Goal: Entertainment & Leisure: Consume media (video, audio)

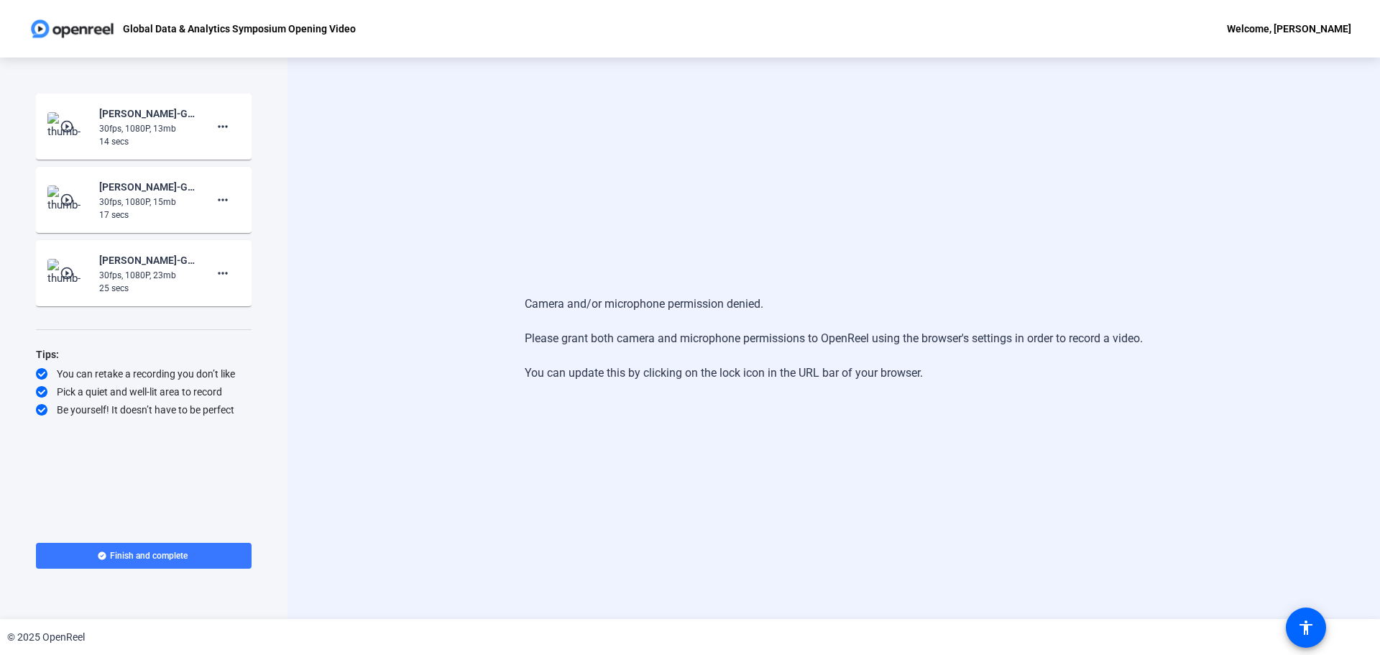
click at [63, 119] on mat-icon "play_circle_outline" at bounding box center [68, 126] width 17 height 14
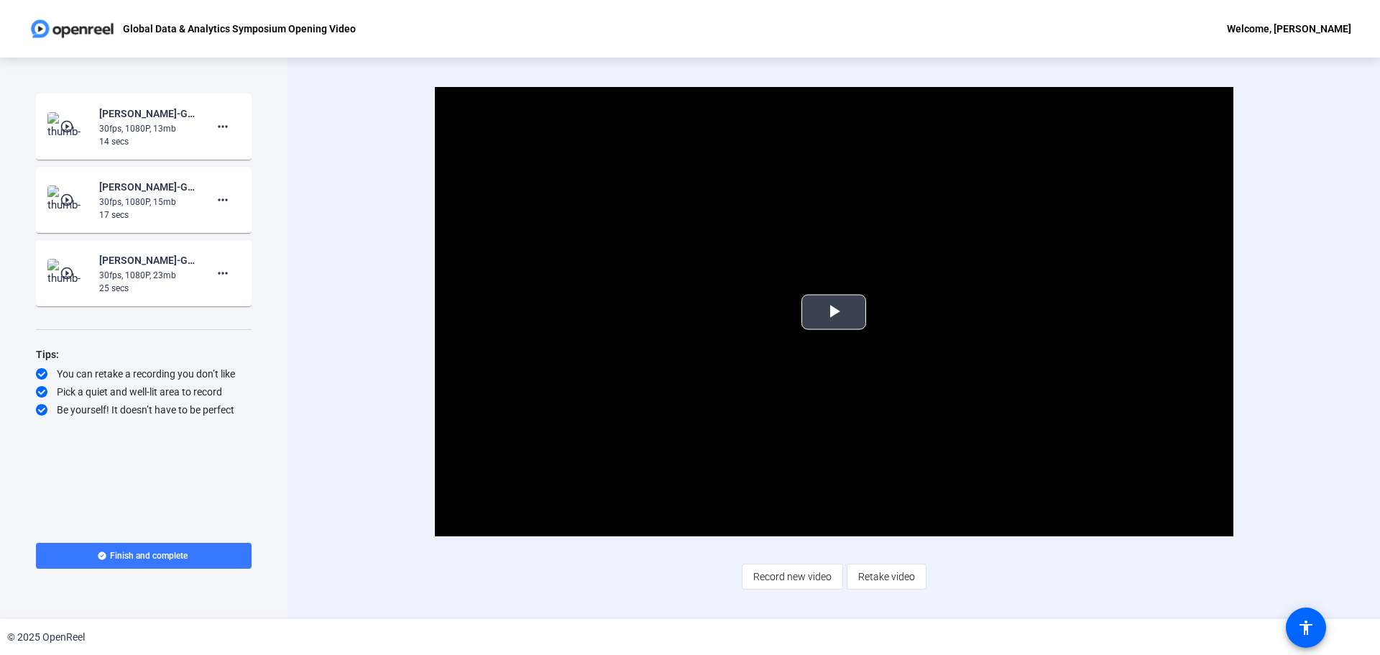
click at [834, 312] on span "Video Player" at bounding box center [834, 312] width 0 height 0
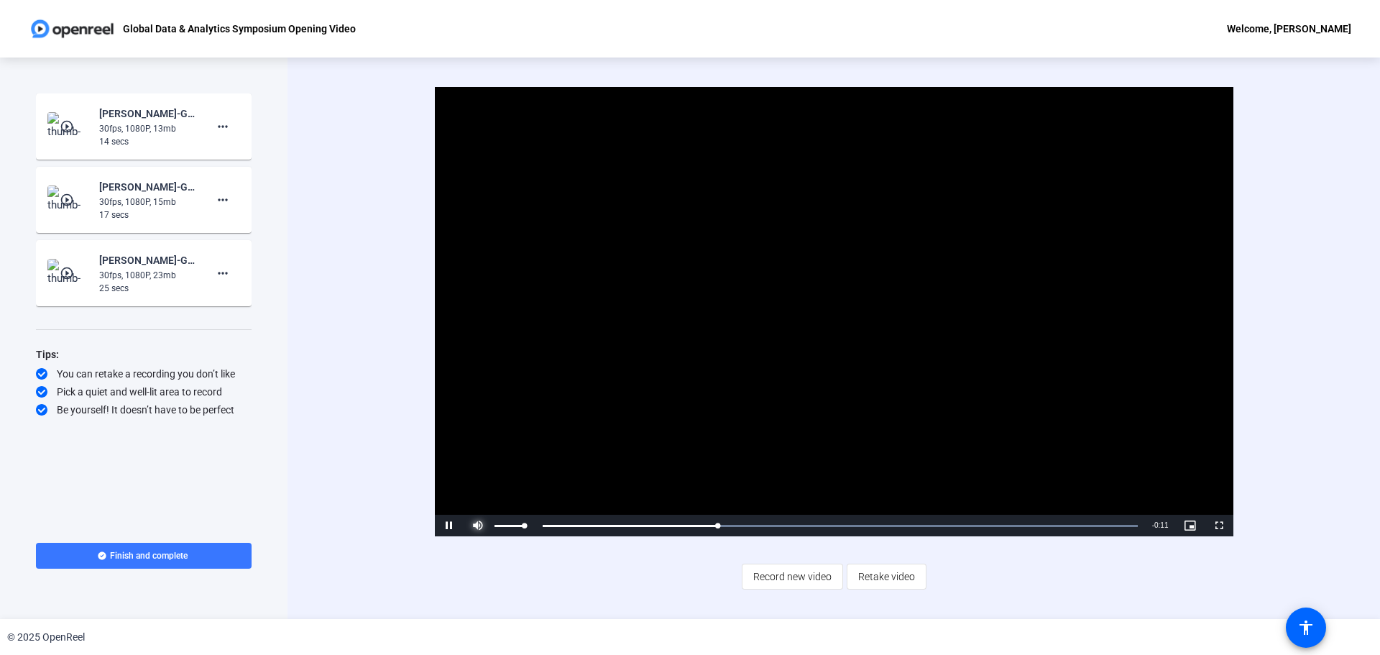
click at [474, 525] on span "Video Player" at bounding box center [478, 525] width 29 height 0
click at [67, 198] on mat-icon "play_circle_outline" at bounding box center [68, 200] width 17 height 14
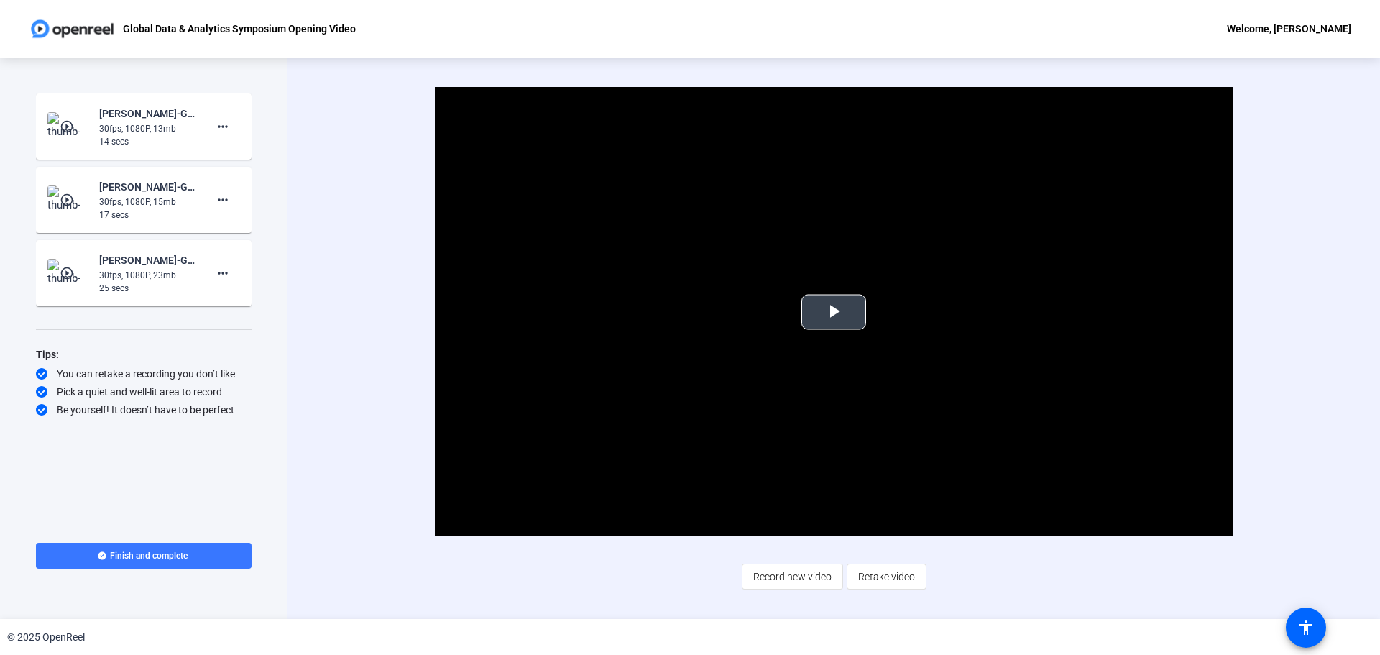
click at [834, 312] on span "Video Player" at bounding box center [834, 312] width 0 height 0
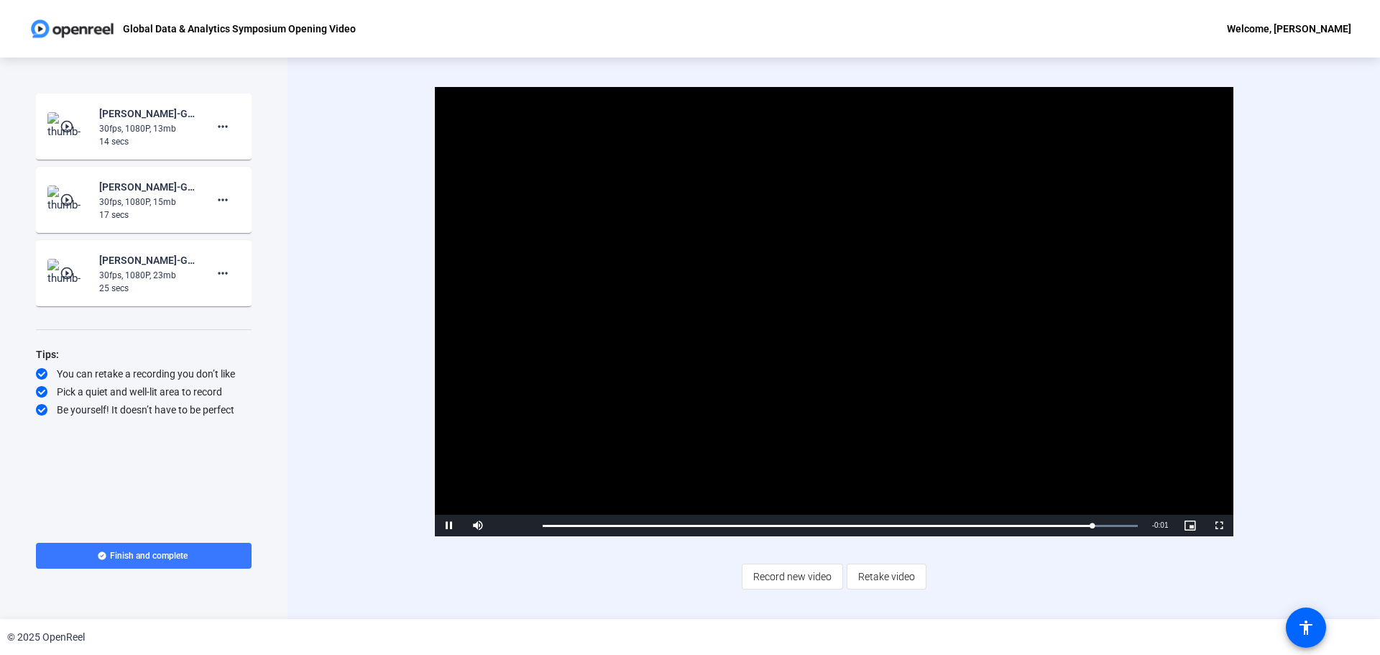
click at [76, 271] on mat-icon "play_circle_outline" at bounding box center [68, 273] width 17 height 14
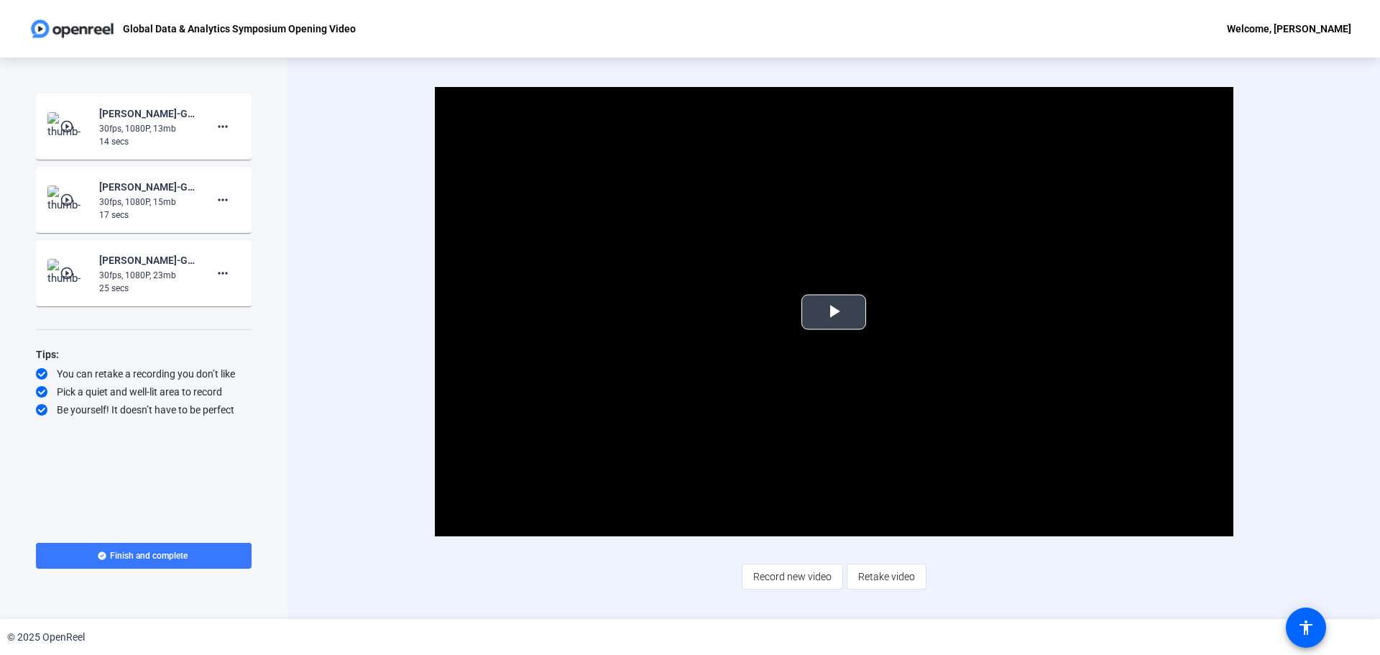
click at [834, 312] on span "Video Player" at bounding box center [834, 312] width 0 height 0
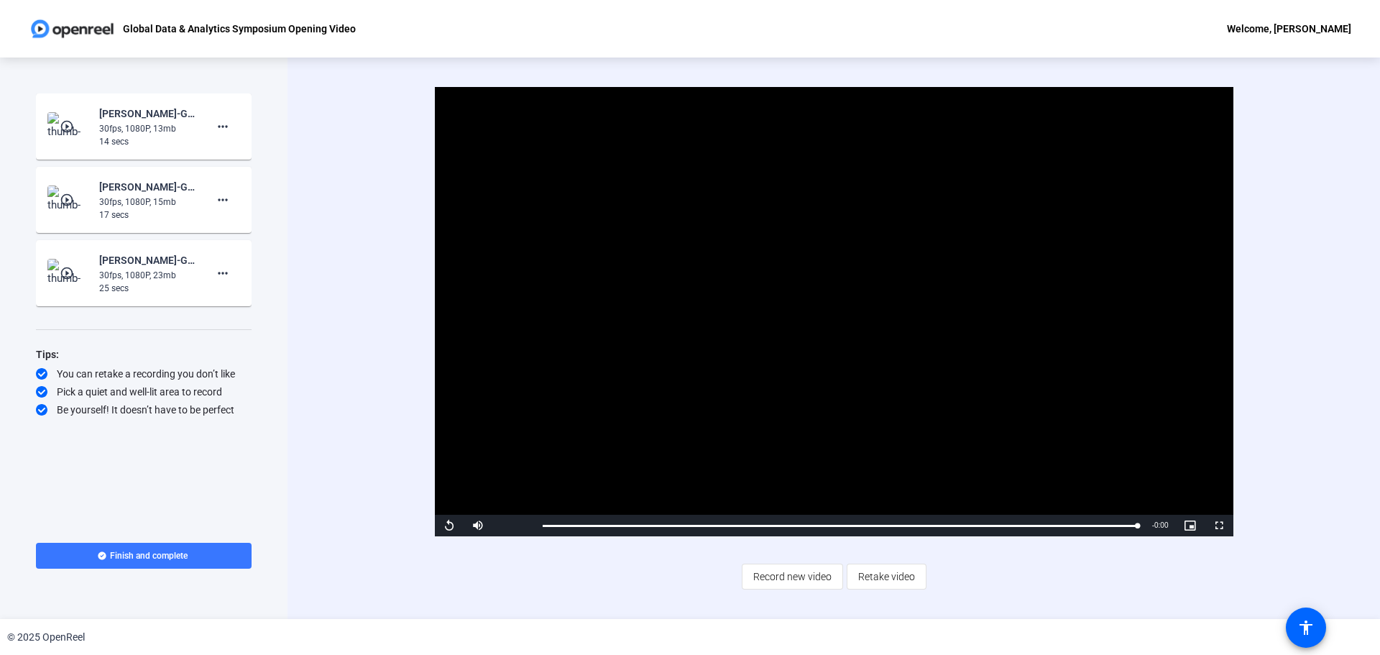
click at [69, 268] on mat-icon "play_circle_outline" at bounding box center [68, 273] width 17 height 14
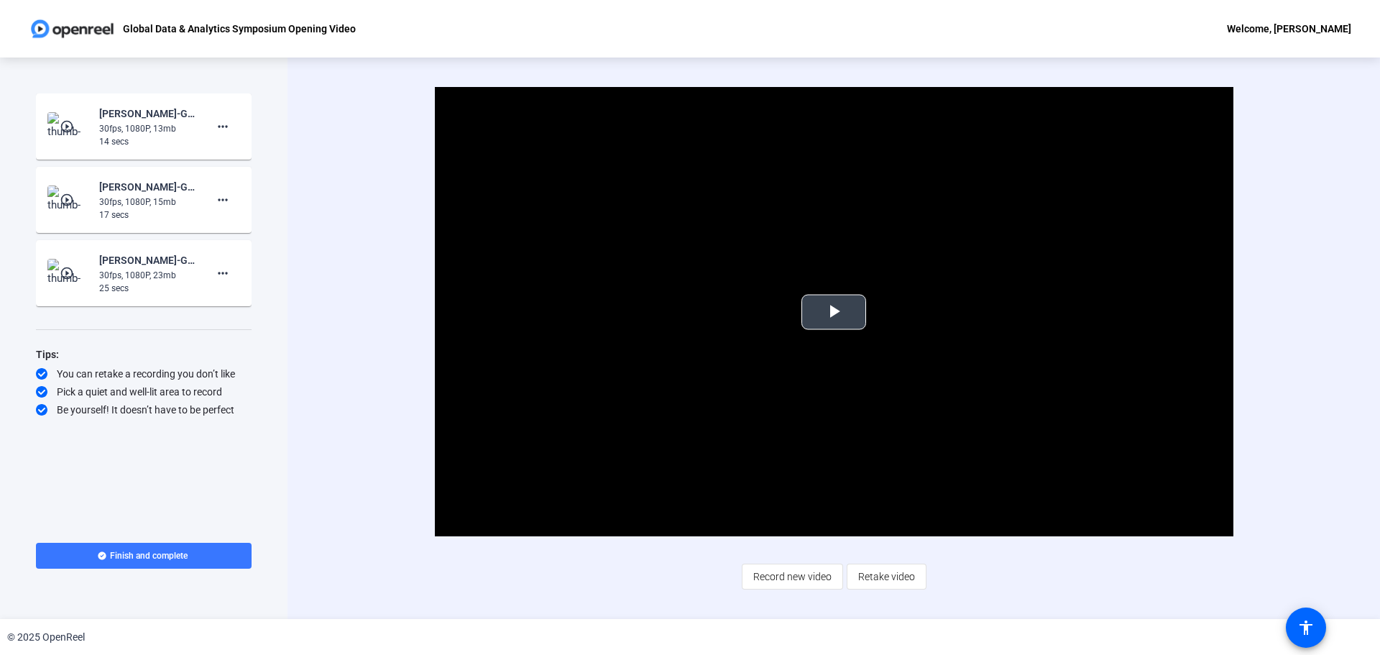
click at [834, 312] on span "Video Player" at bounding box center [834, 312] width 0 height 0
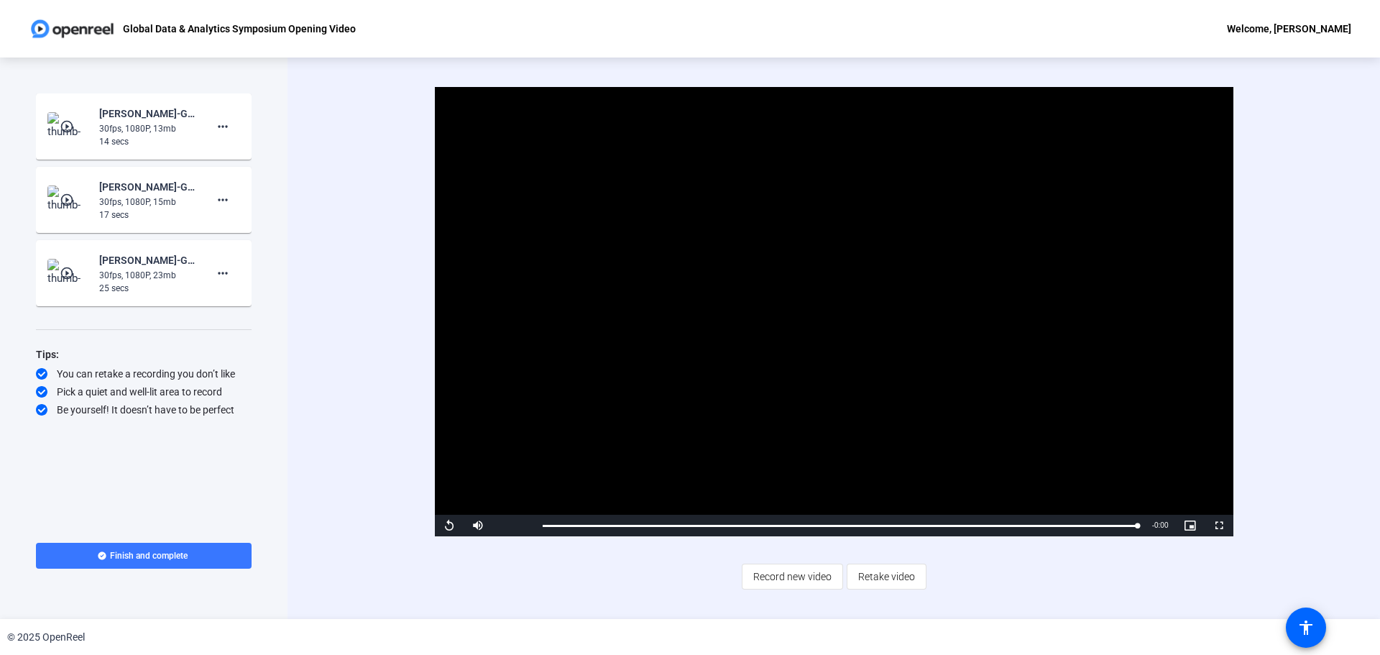
click at [68, 195] on mat-icon "play_circle_outline" at bounding box center [68, 200] width 17 height 14
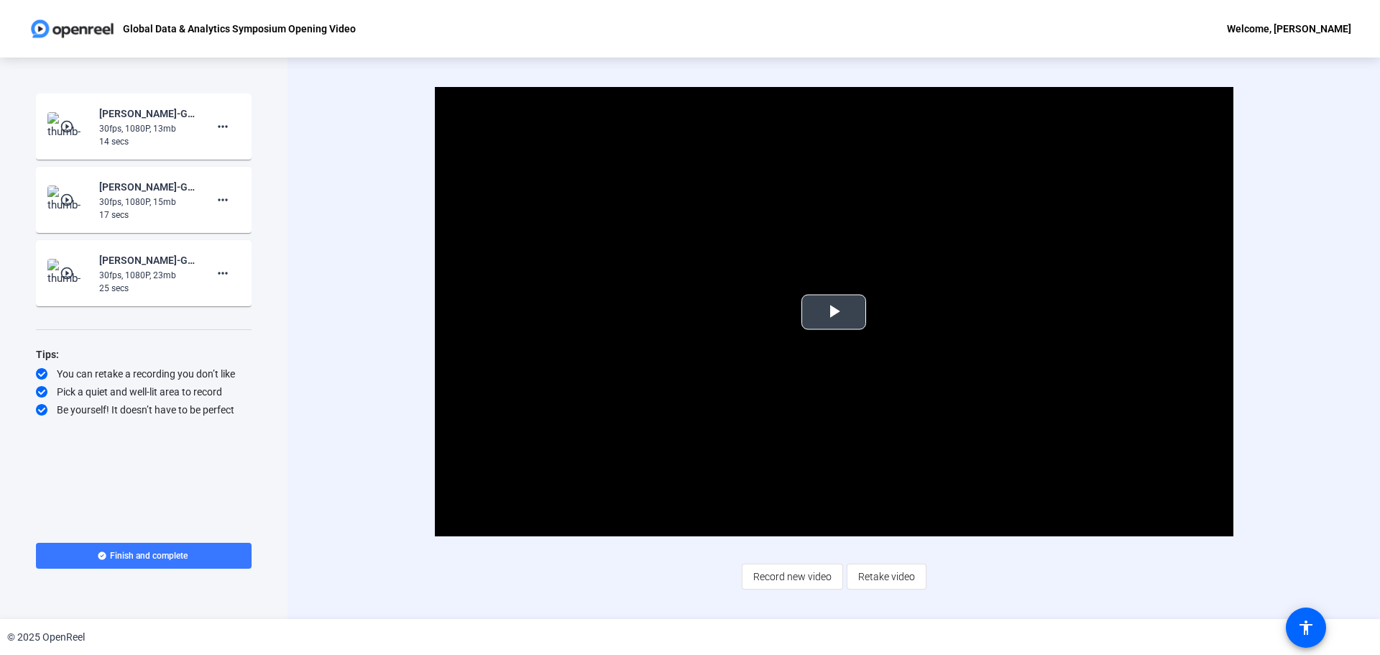
click at [834, 312] on span "Video Player" at bounding box center [834, 312] width 0 height 0
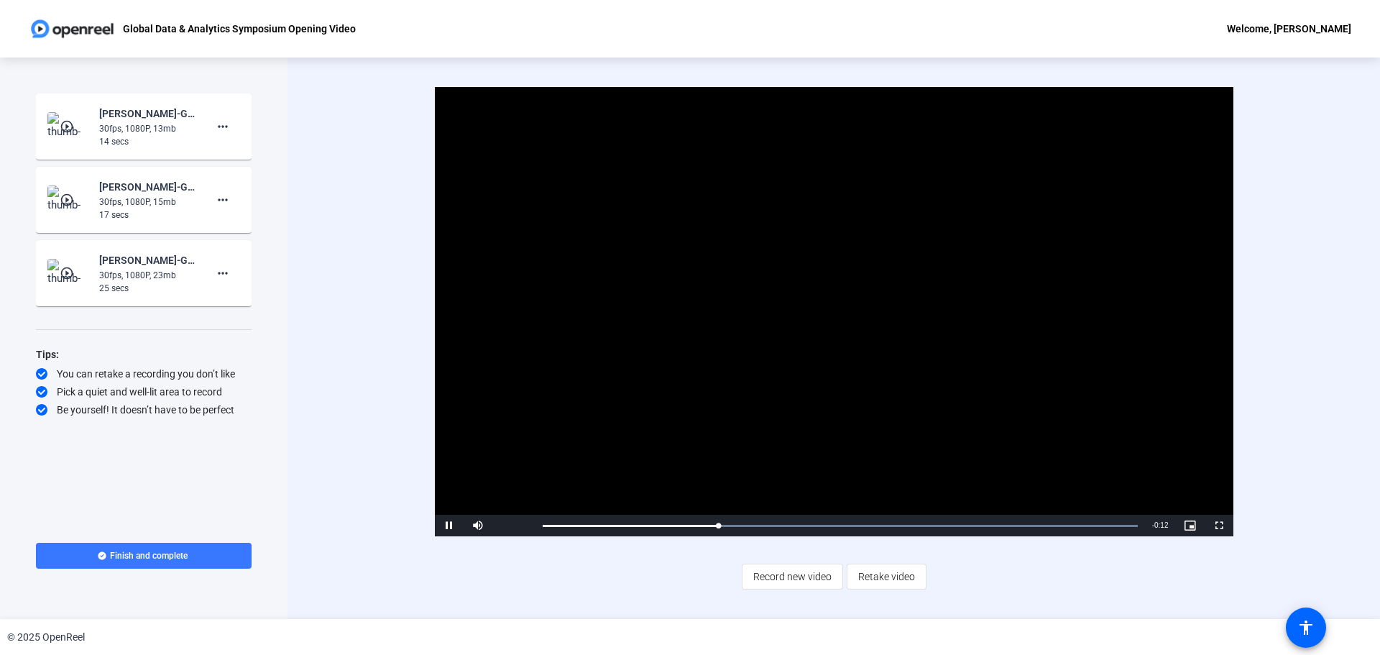
click at [62, 119] on img at bounding box center [68, 126] width 42 height 29
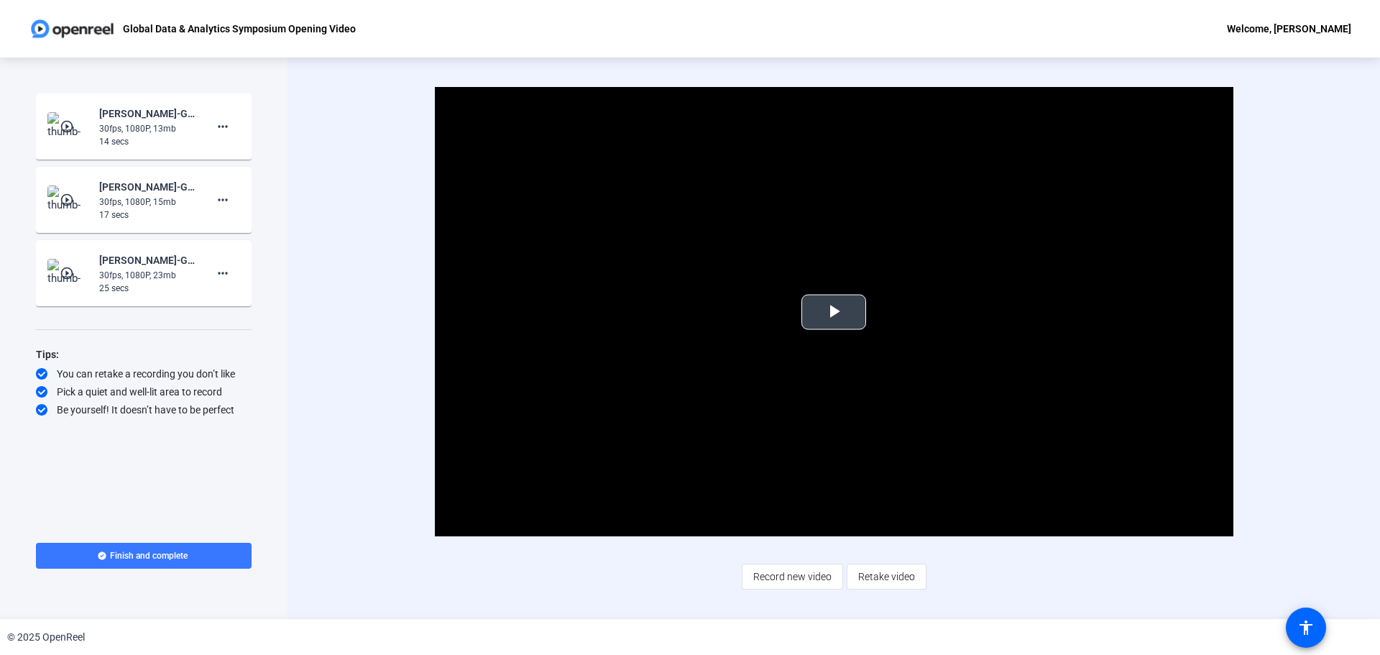
click at [834, 312] on span "Video Player" at bounding box center [834, 312] width 0 height 0
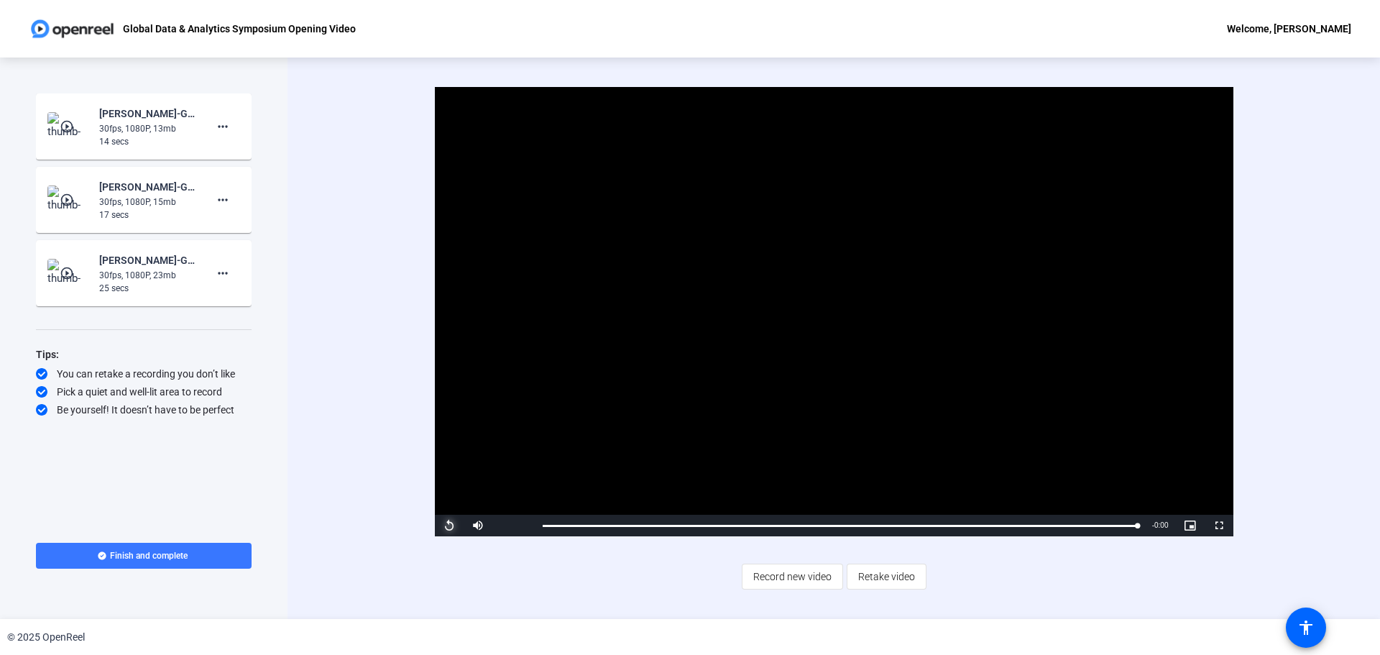
click at [446, 525] on span "Video Player" at bounding box center [449, 525] width 29 height 0
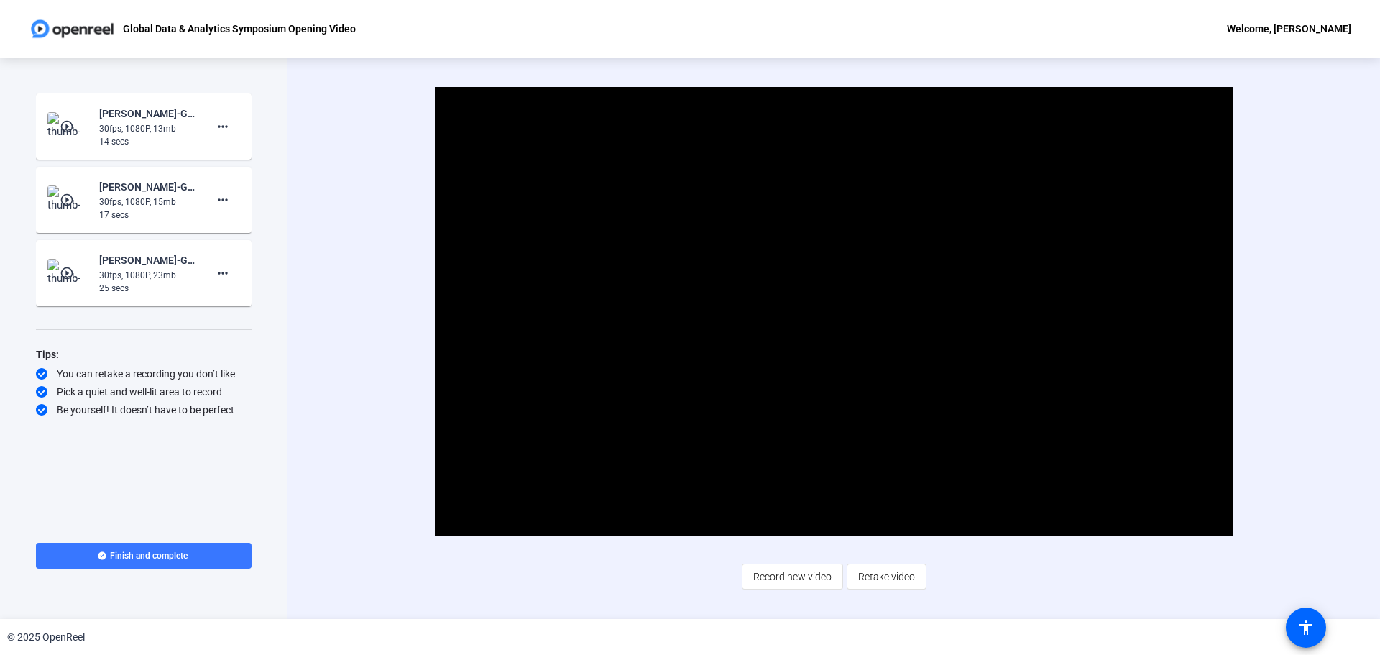
click at [66, 198] on mat-icon "play_circle_outline" at bounding box center [68, 200] width 17 height 14
click at [70, 122] on mat-icon "play_circle_outline" at bounding box center [68, 126] width 17 height 14
click at [834, 312] on span "Video Player" at bounding box center [834, 312] width 0 height 0
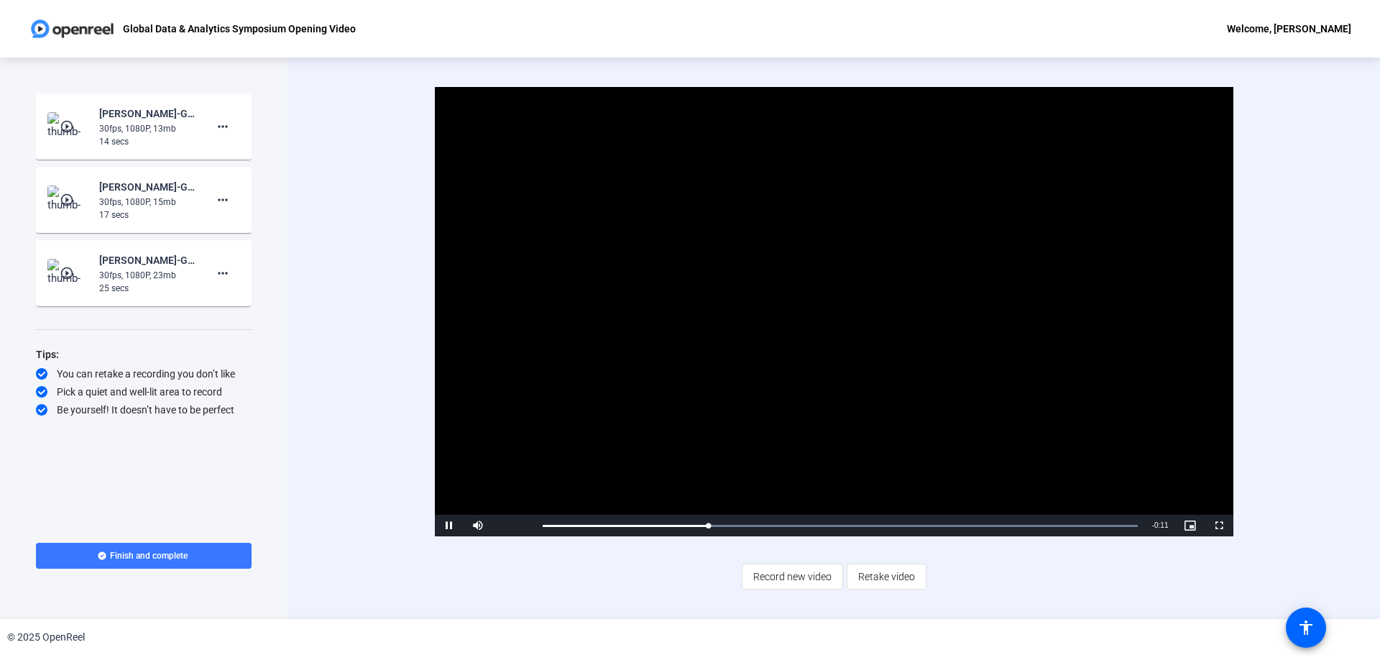
click at [70, 272] on mat-icon "play_circle_outline" at bounding box center [68, 273] width 17 height 14
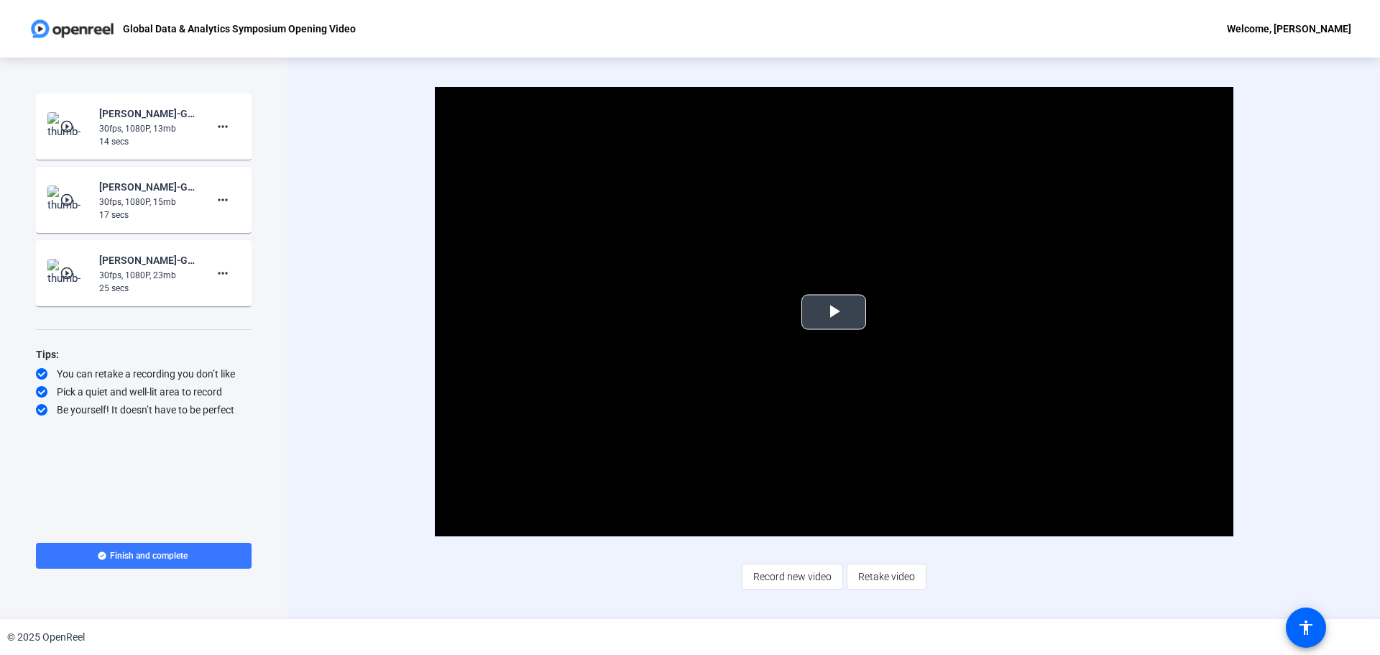
click at [834, 312] on span "Video Player" at bounding box center [834, 312] width 0 height 0
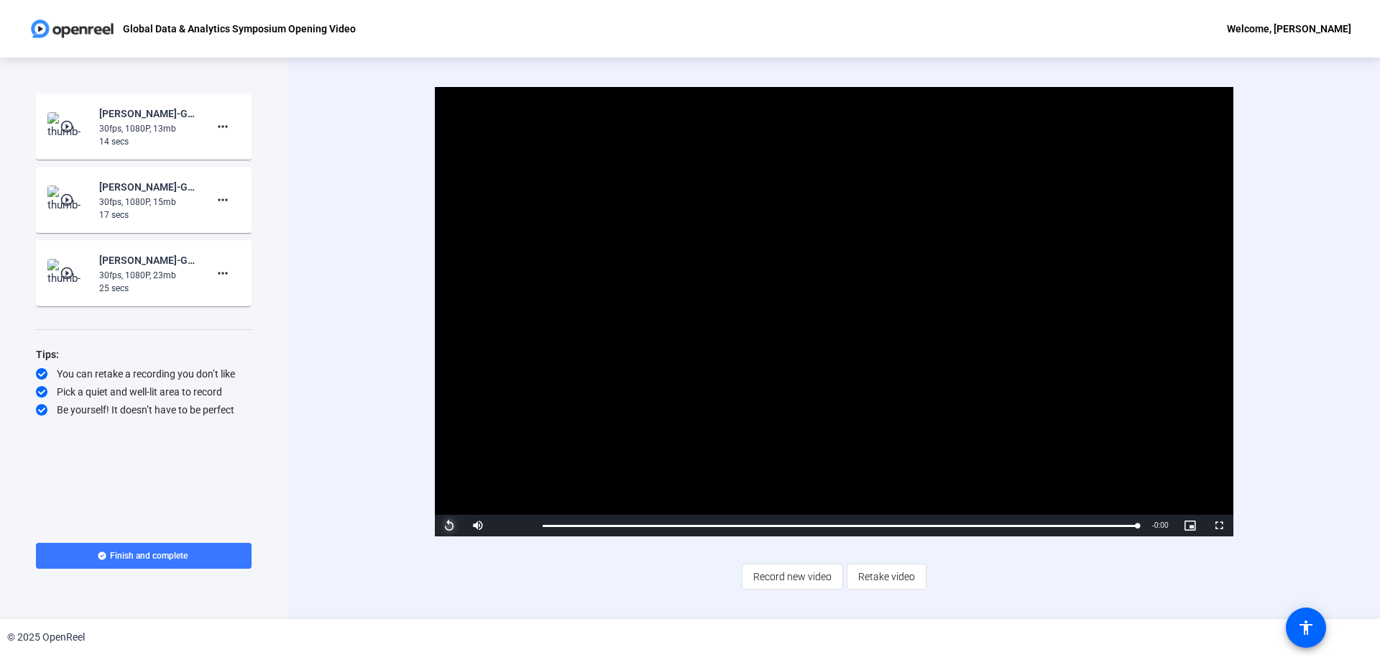
click at [451, 525] on span "Video Player" at bounding box center [449, 525] width 29 height 0
click at [443, 525] on span "Video Player" at bounding box center [449, 525] width 29 height 0
click at [445, 525] on span "Video Player" at bounding box center [449, 525] width 29 height 0
click at [66, 272] on mat-icon "play_circle_outline" at bounding box center [68, 273] width 17 height 14
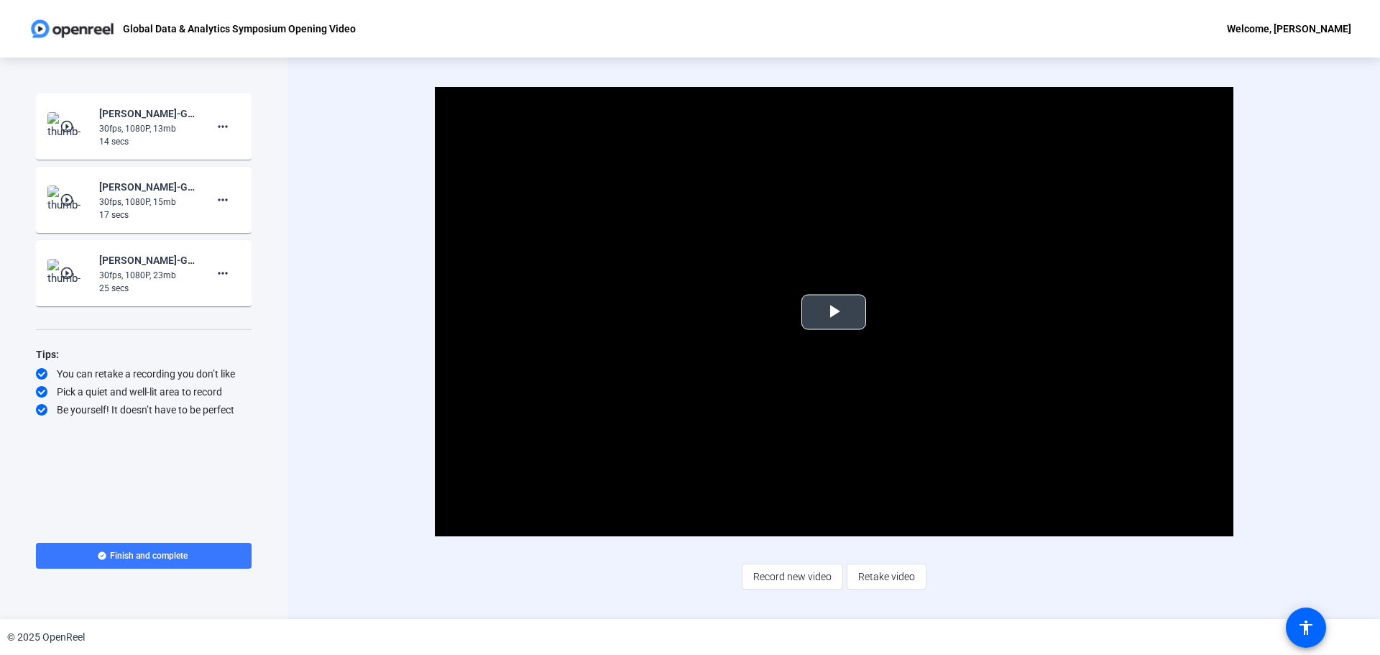
click at [834, 312] on span "Video Player" at bounding box center [834, 312] width 0 height 0
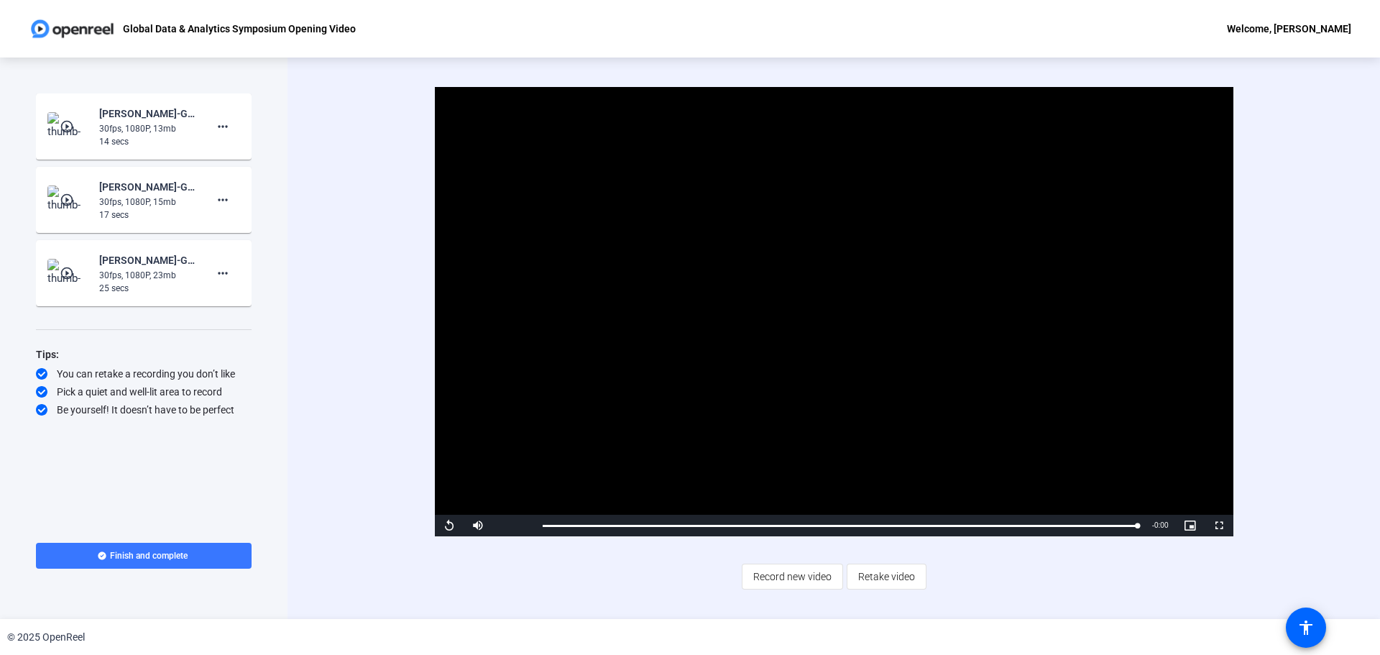
click at [65, 196] on mat-icon "play_circle_outline" at bounding box center [68, 200] width 17 height 14
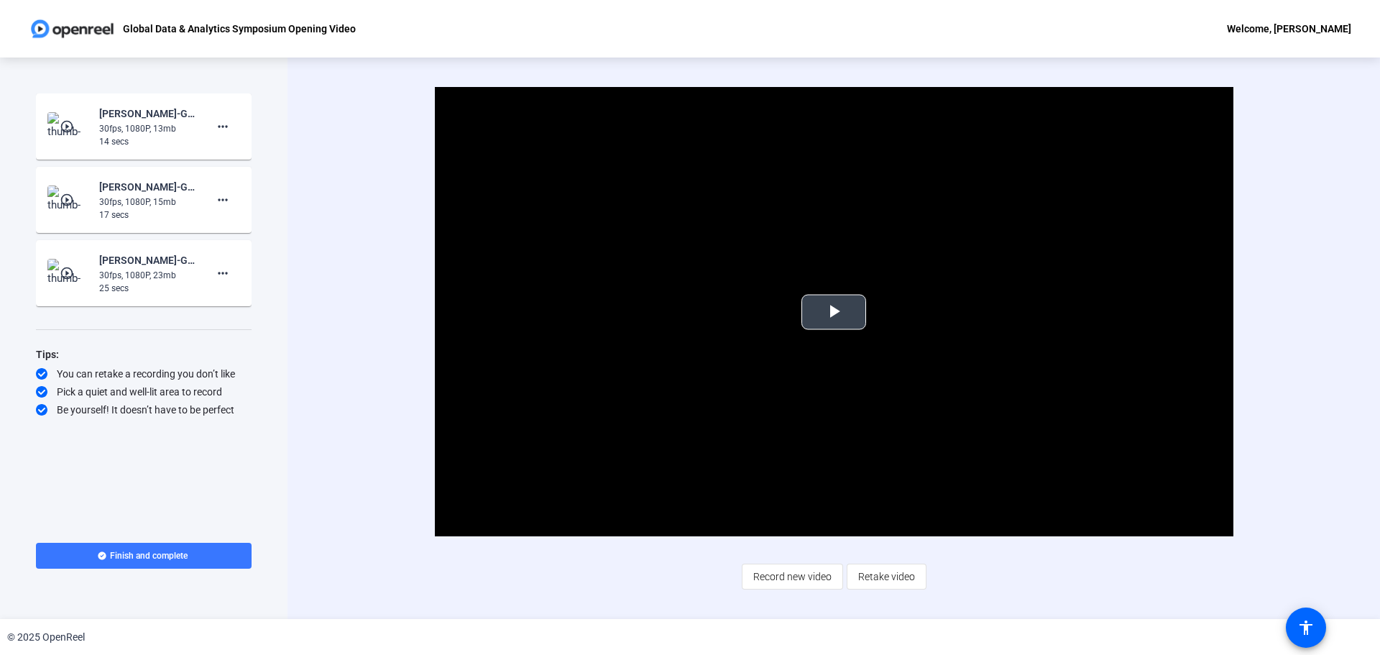
click at [834, 312] on span "Video Player" at bounding box center [834, 312] width 0 height 0
